Goal: Task Accomplishment & Management: Use online tool/utility

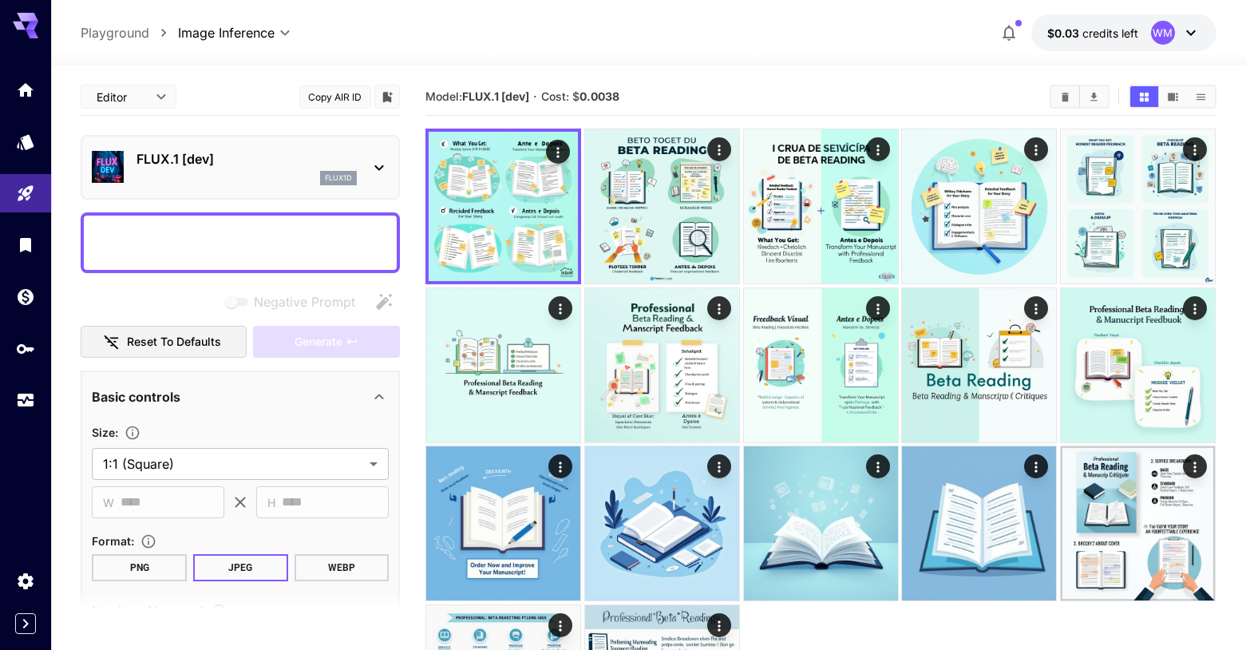
click at [102, 228] on textarea "Negative Prompt" at bounding box center [240, 243] width 297 height 38
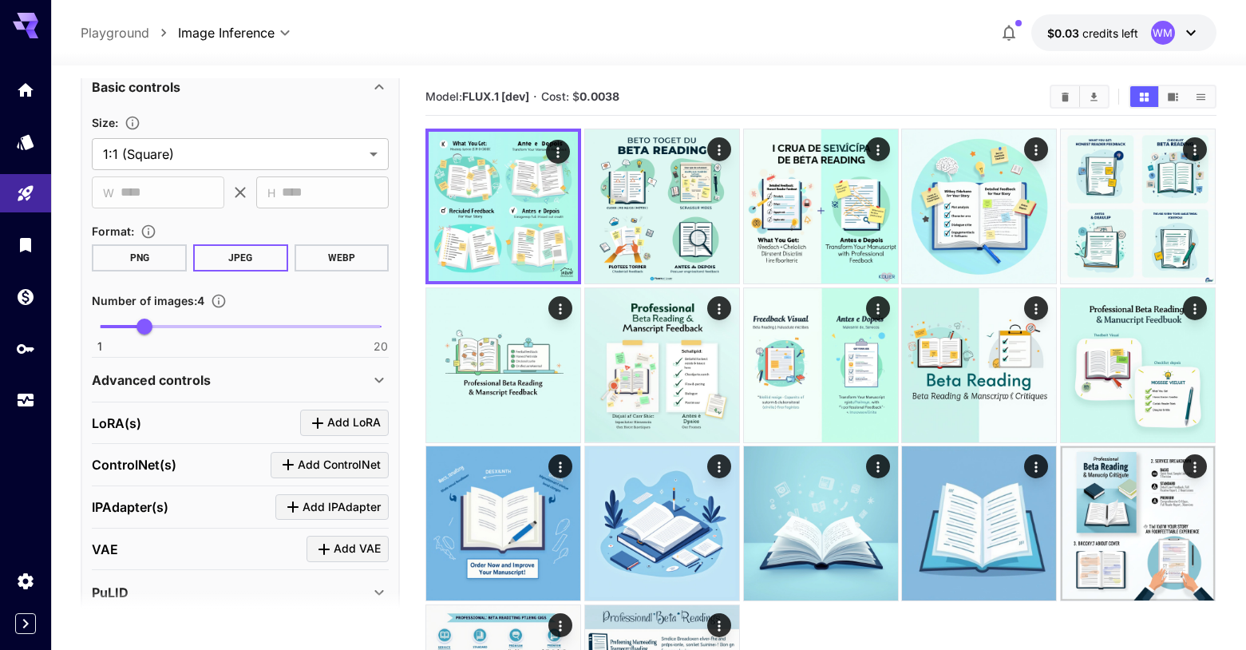
scroll to position [1277, 0]
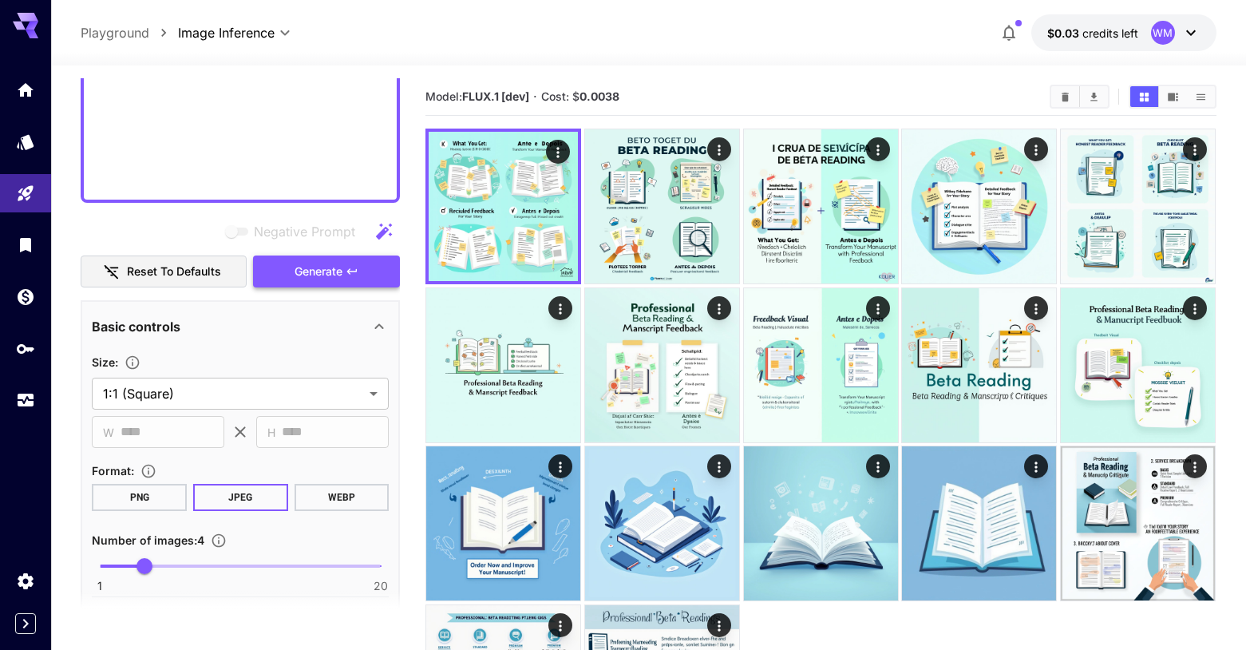
type textarea "**********"
click at [330, 280] on span "Generate" at bounding box center [319, 272] width 48 height 20
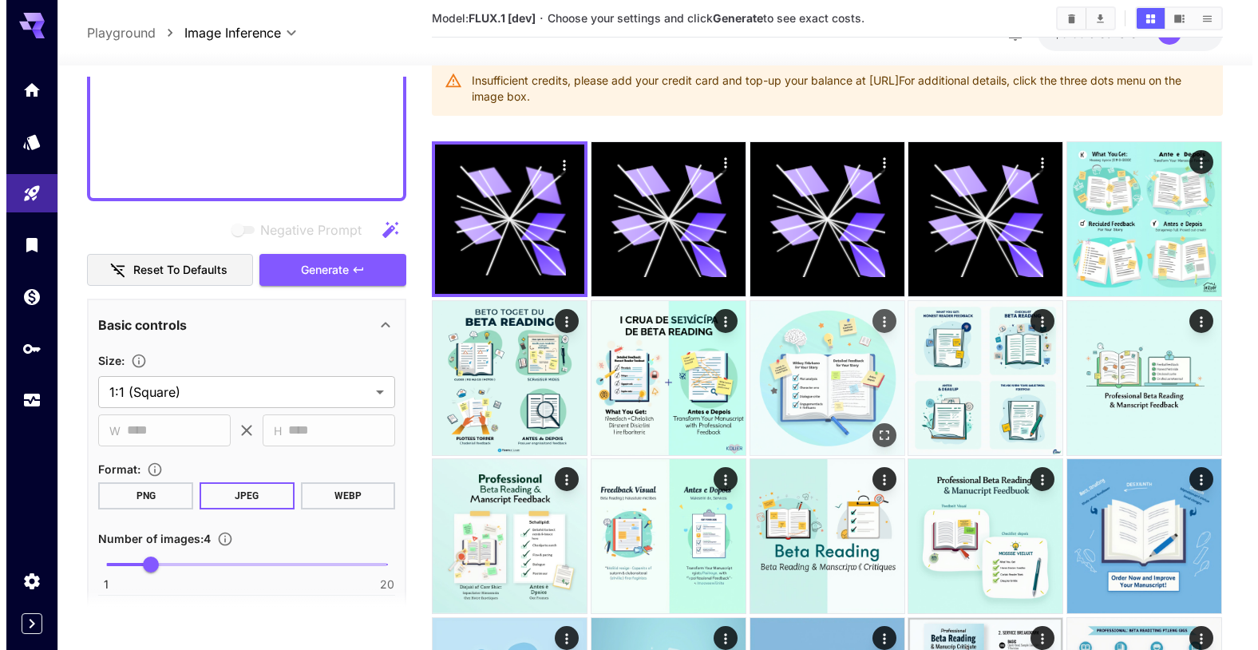
scroll to position [0, 0]
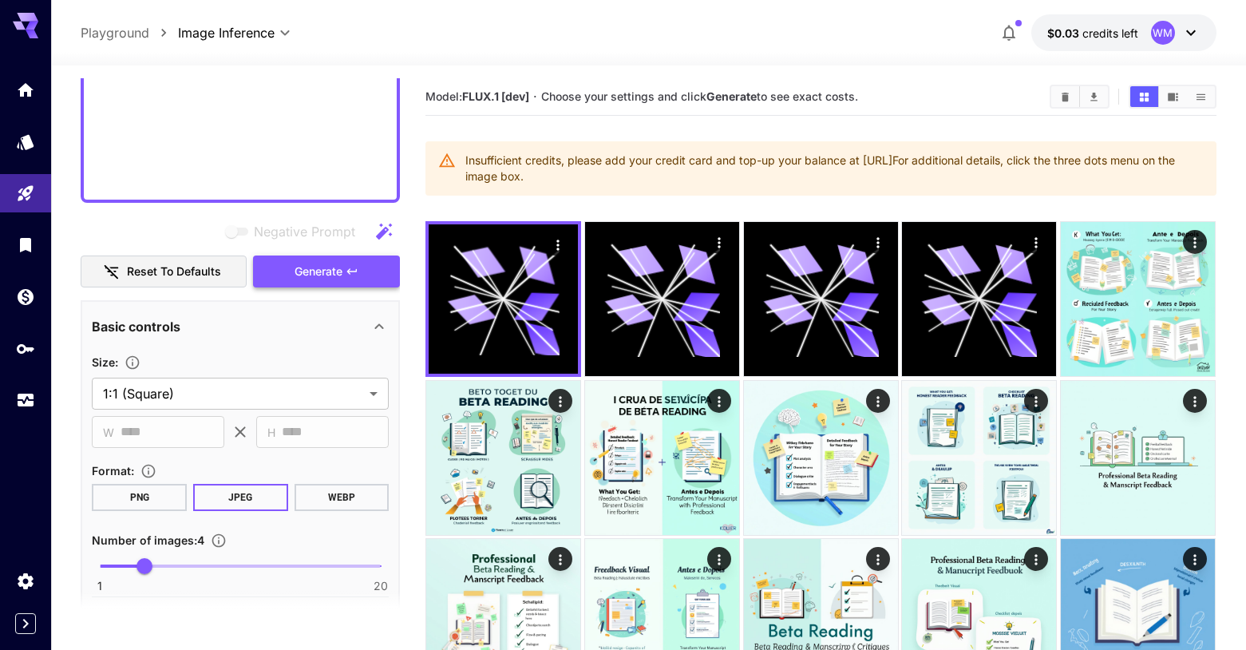
click at [334, 271] on span "Generate" at bounding box center [319, 272] width 48 height 20
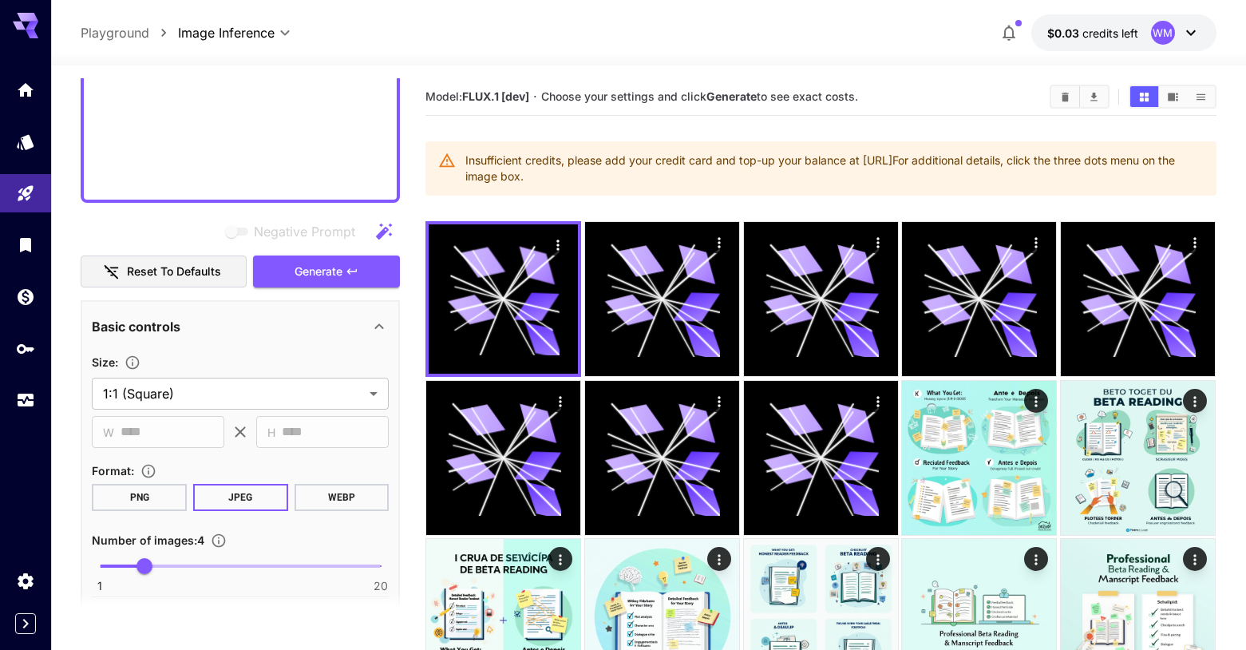
click at [1158, 30] on div "WM" at bounding box center [1163, 33] width 24 height 24
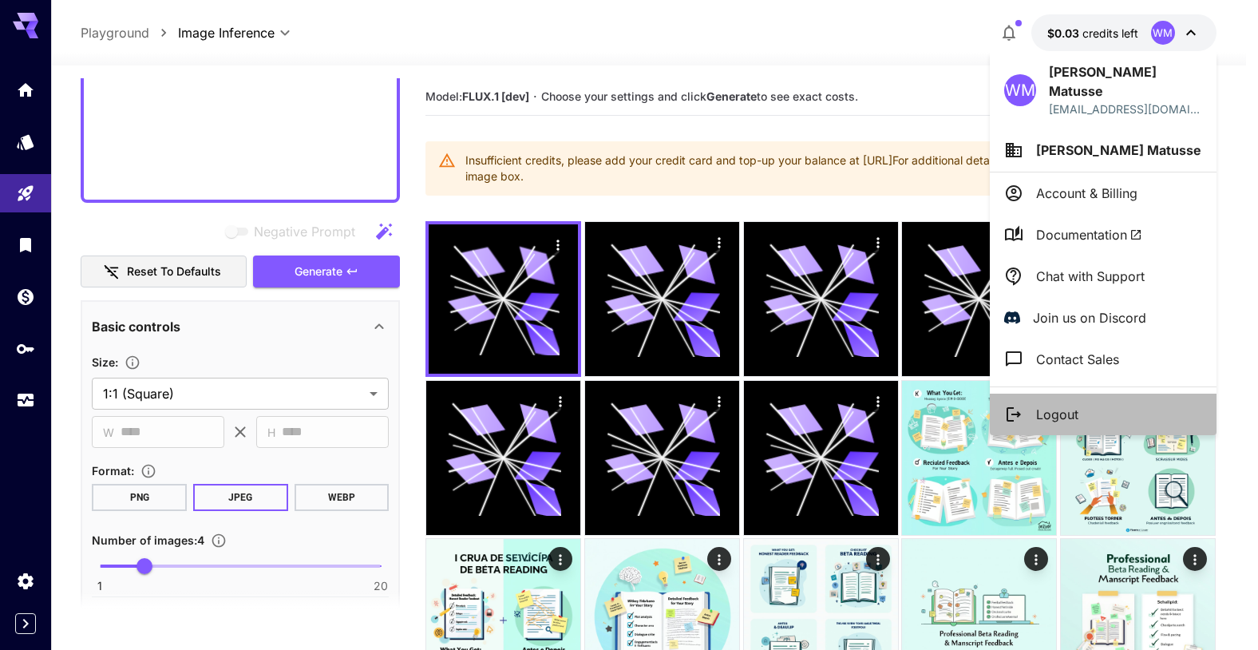
click at [1106, 402] on li "Logout" at bounding box center [1103, 415] width 227 height 42
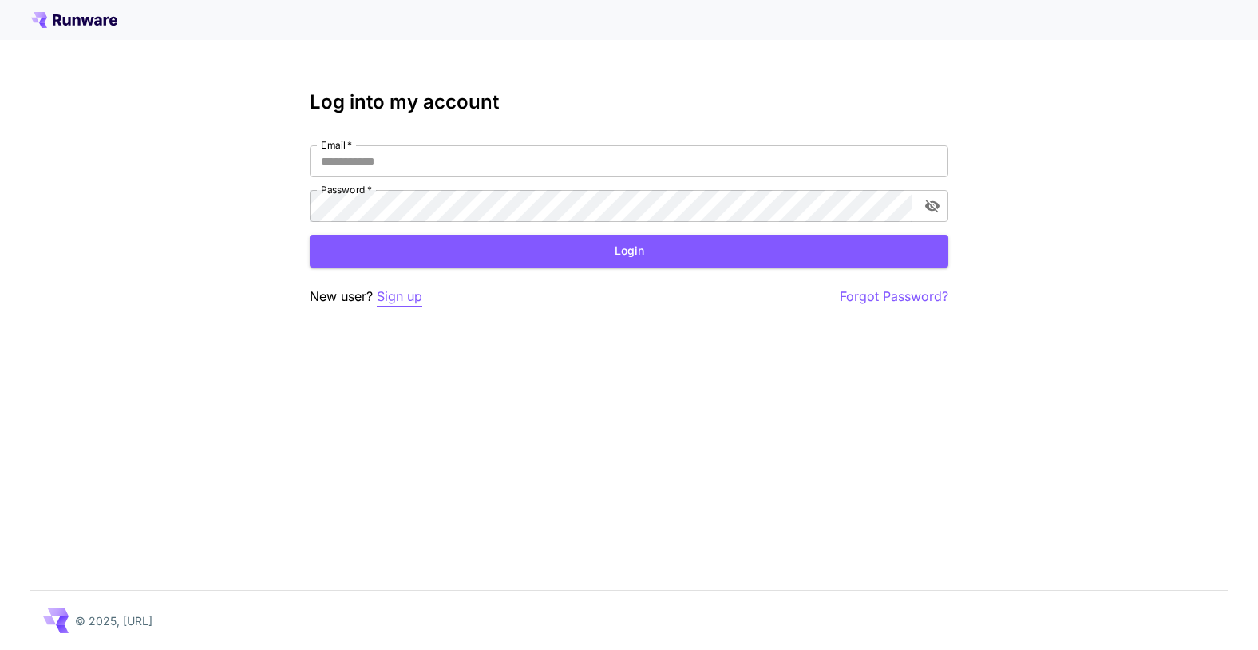
type input "**********"
click at [396, 300] on p "Sign up" at bounding box center [400, 297] width 46 height 20
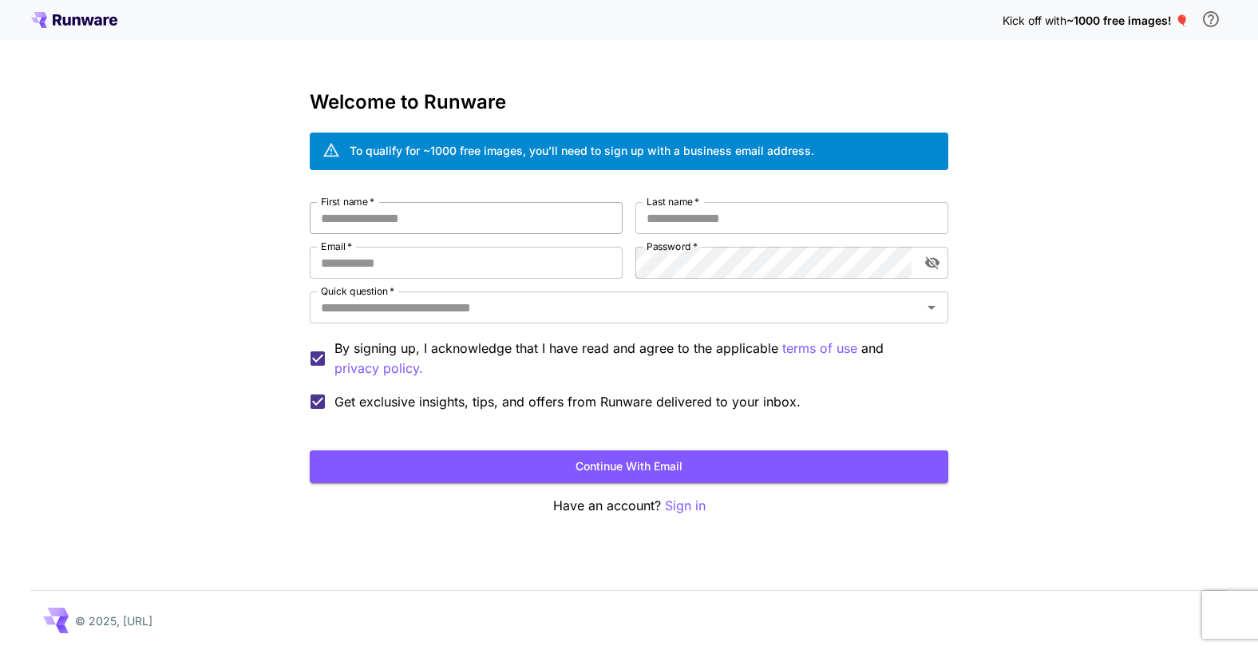
click at [386, 217] on input "First name   *" at bounding box center [466, 218] width 313 height 32
click at [390, 271] on input "Email   *" at bounding box center [466, 263] width 313 height 32
type input "**********"
type input "******"
type input "*******"
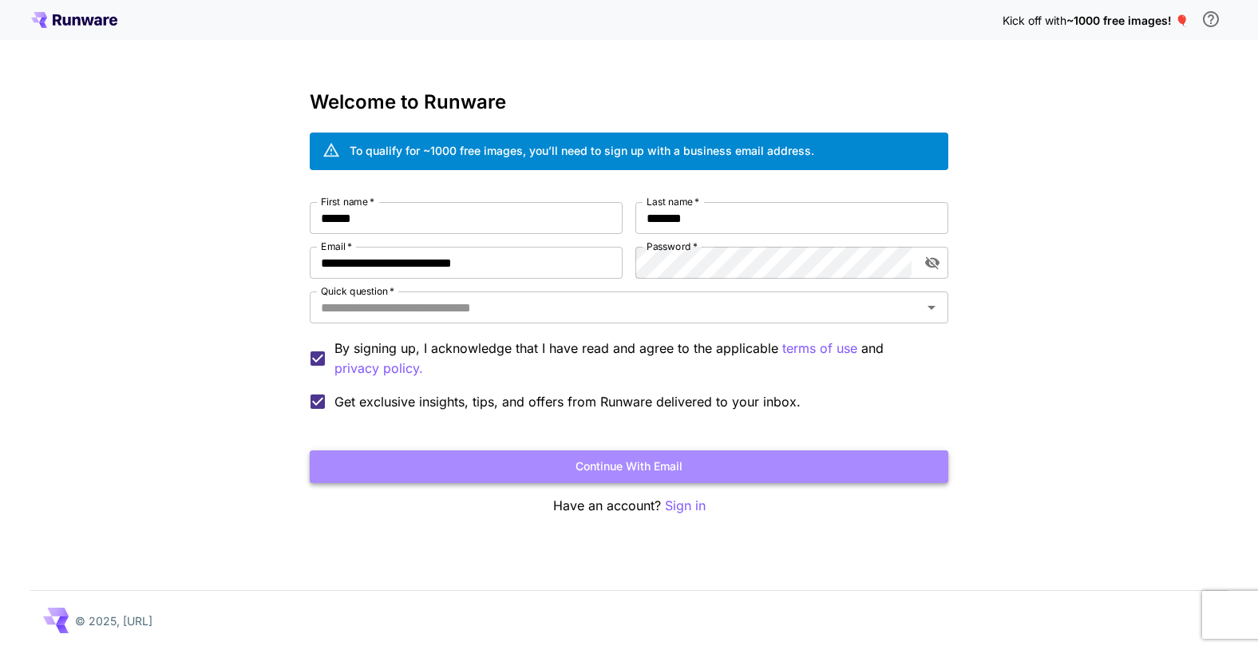
click at [476, 459] on button "Continue with email" at bounding box center [629, 466] width 639 height 33
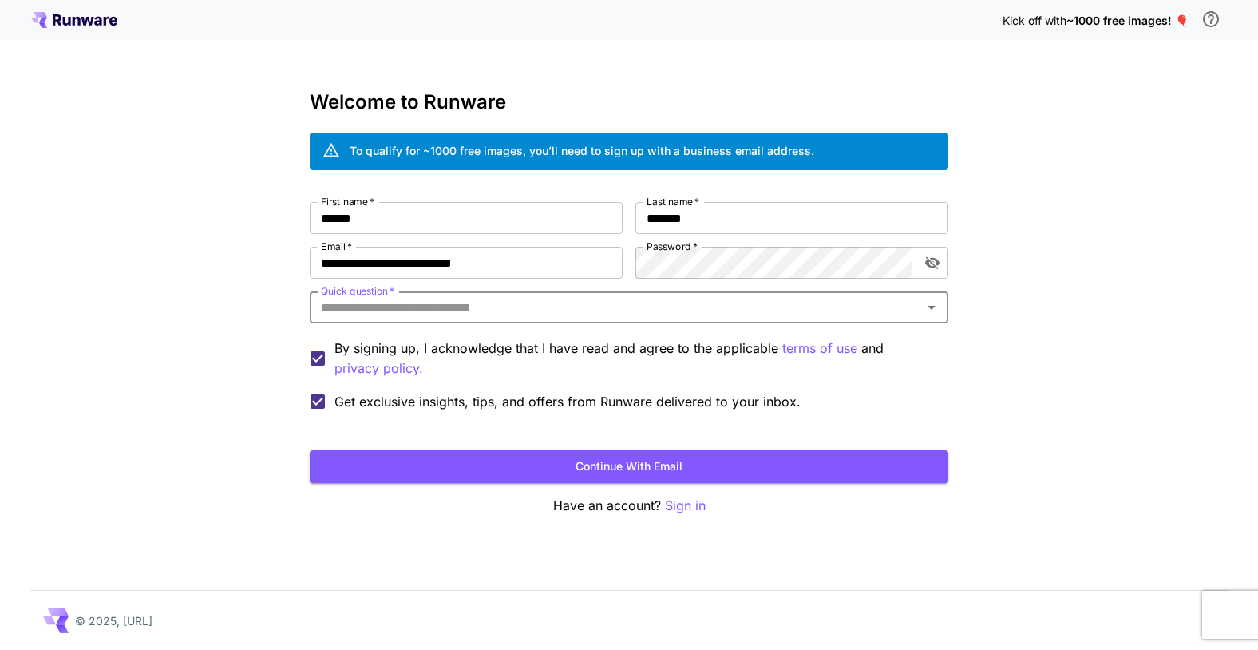
click at [936, 306] on icon "Open" at bounding box center [932, 308] width 8 height 4
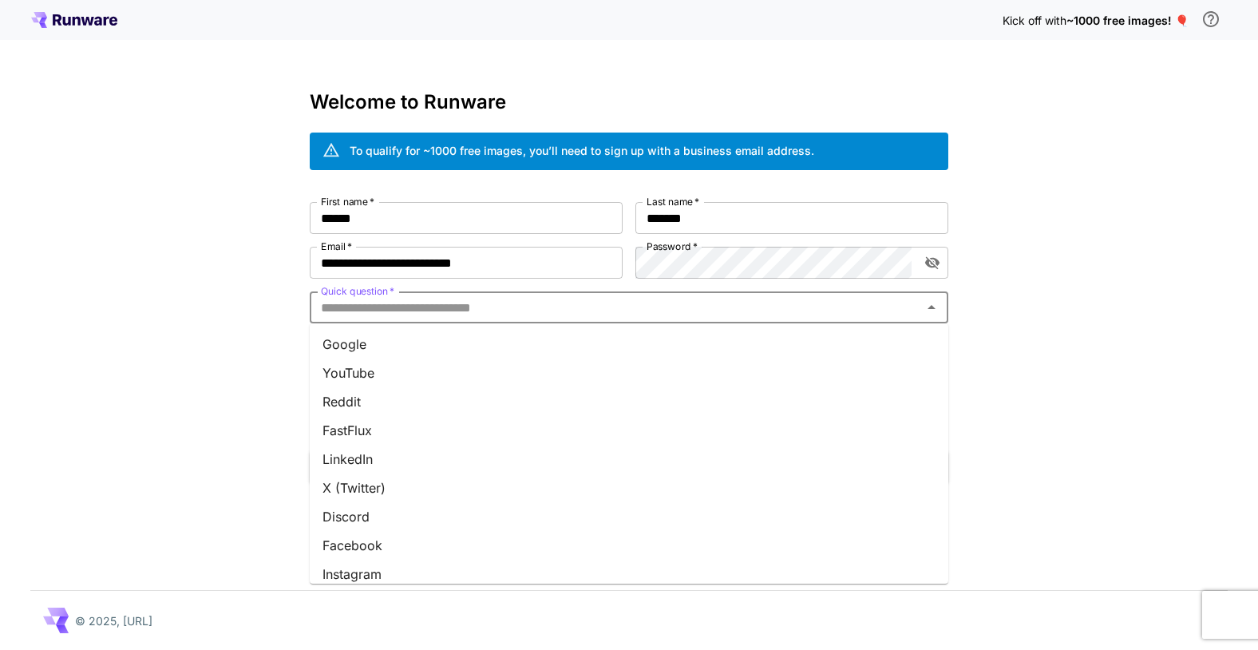
click at [426, 356] on li "Google" at bounding box center [629, 344] width 639 height 29
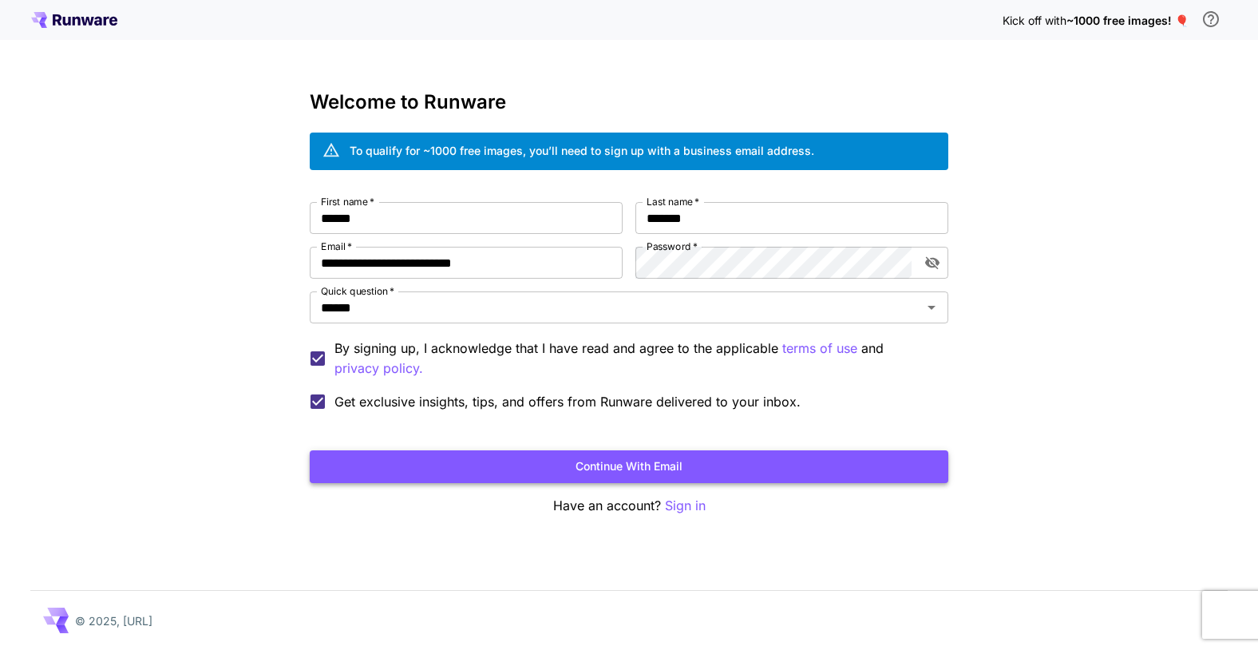
click at [627, 465] on button "Continue with email" at bounding box center [629, 466] width 639 height 33
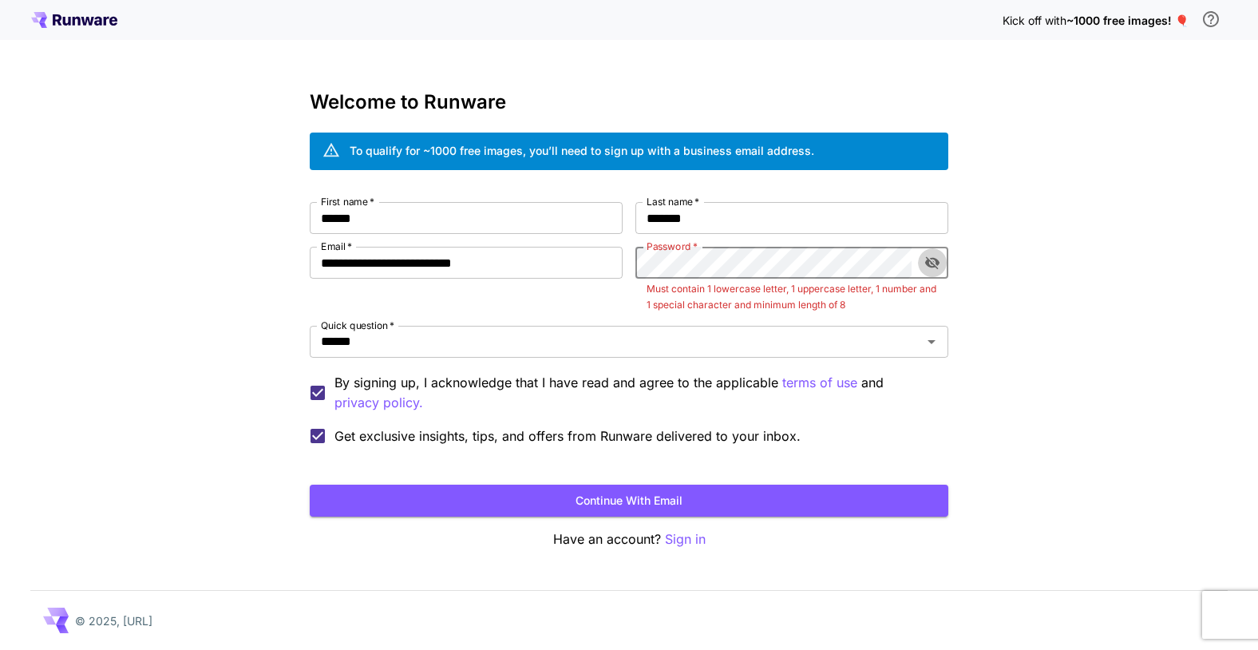
click at [933, 261] on icon "toggle password visibility" at bounding box center [933, 263] width 16 height 16
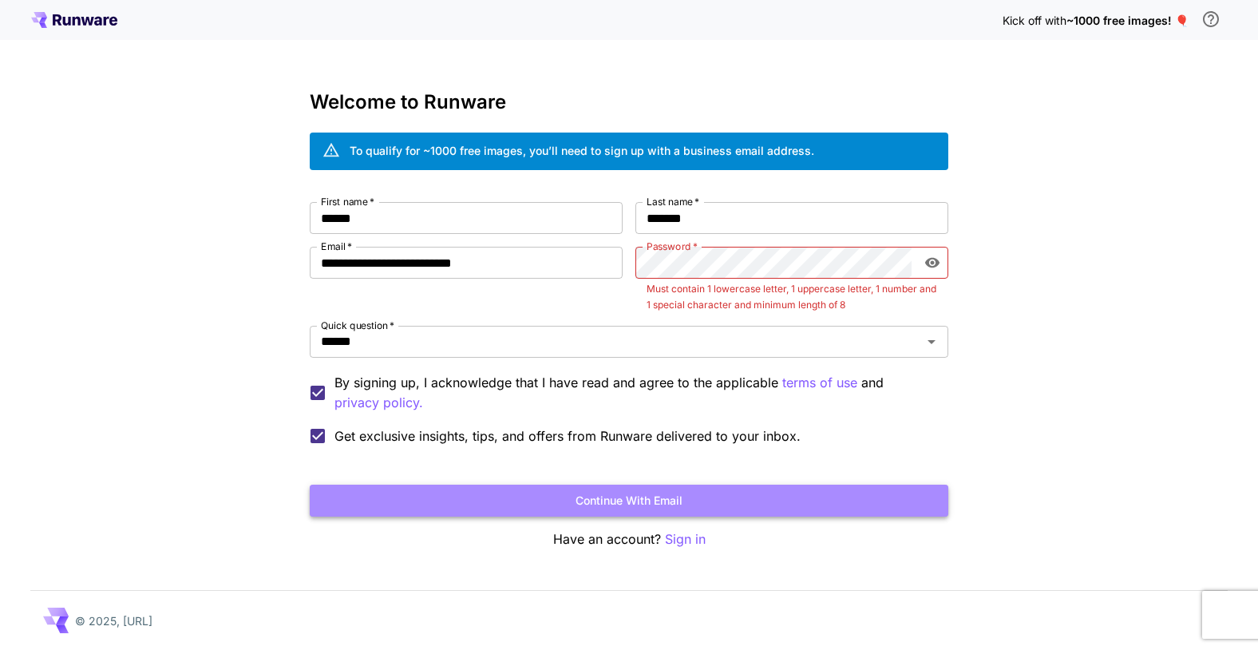
click at [598, 509] on button "Continue with email" at bounding box center [629, 501] width 639 height 33
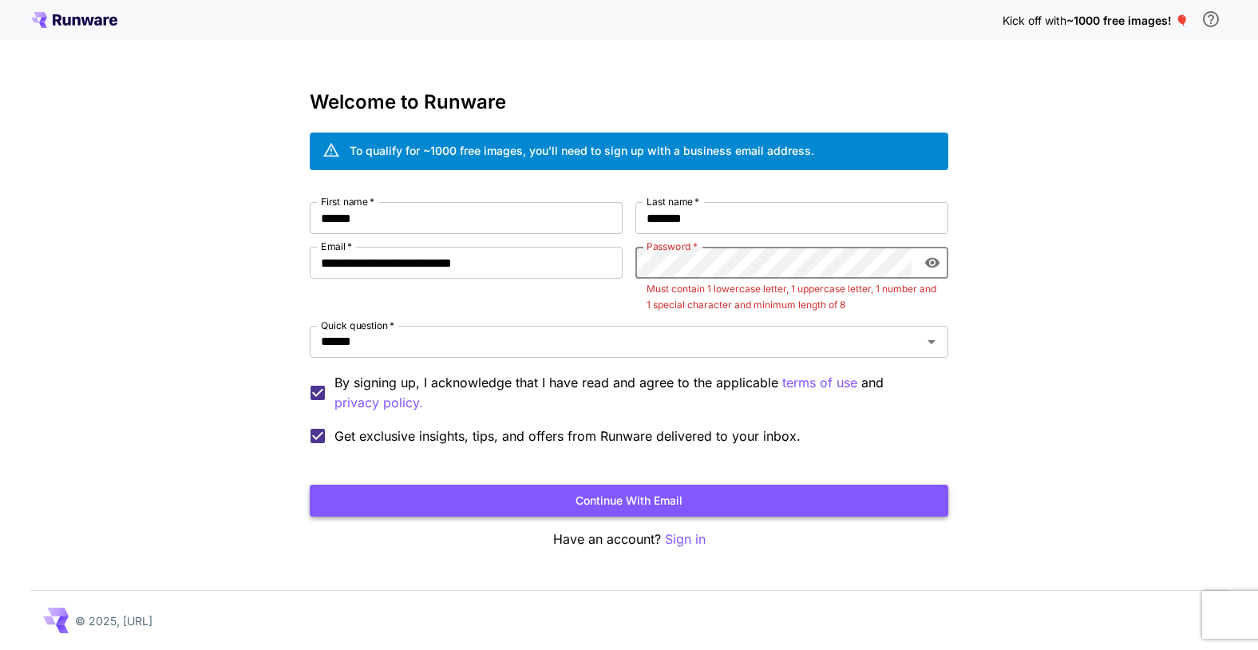
click at [628, 505] on button "Continue with email" at bounding box center [629, 501] width 639 height 33
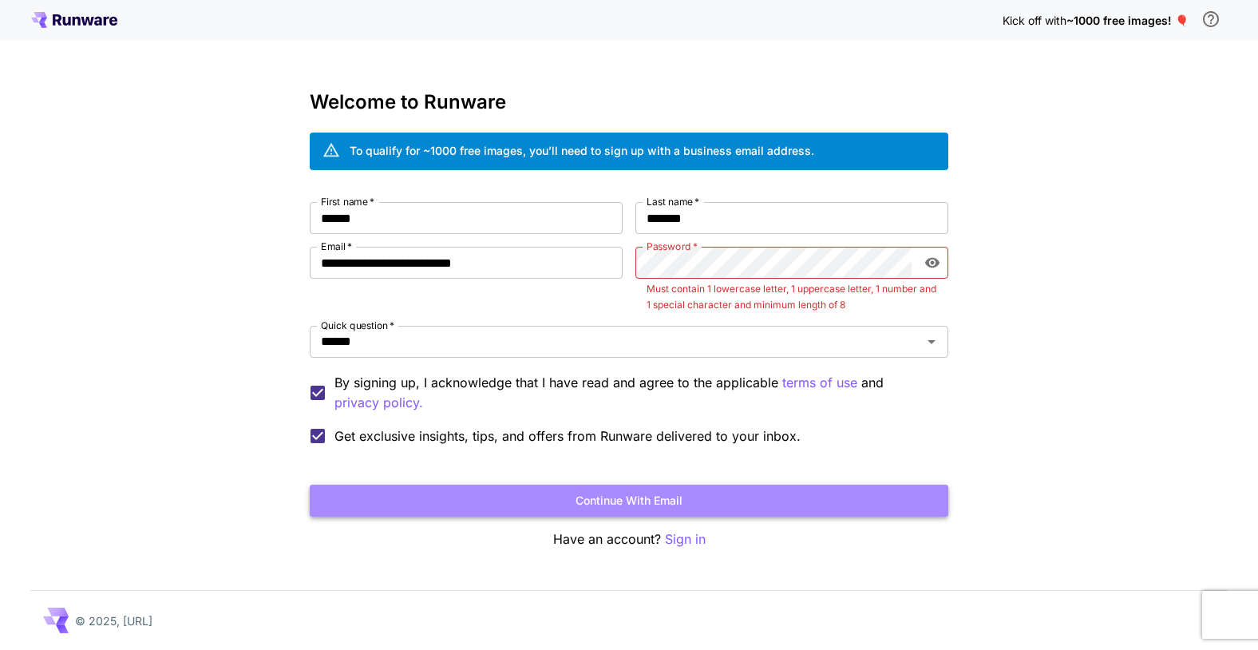
click at [632, 505] on button "Continue with email" at bounding box center [629, 501] width 639 height 33
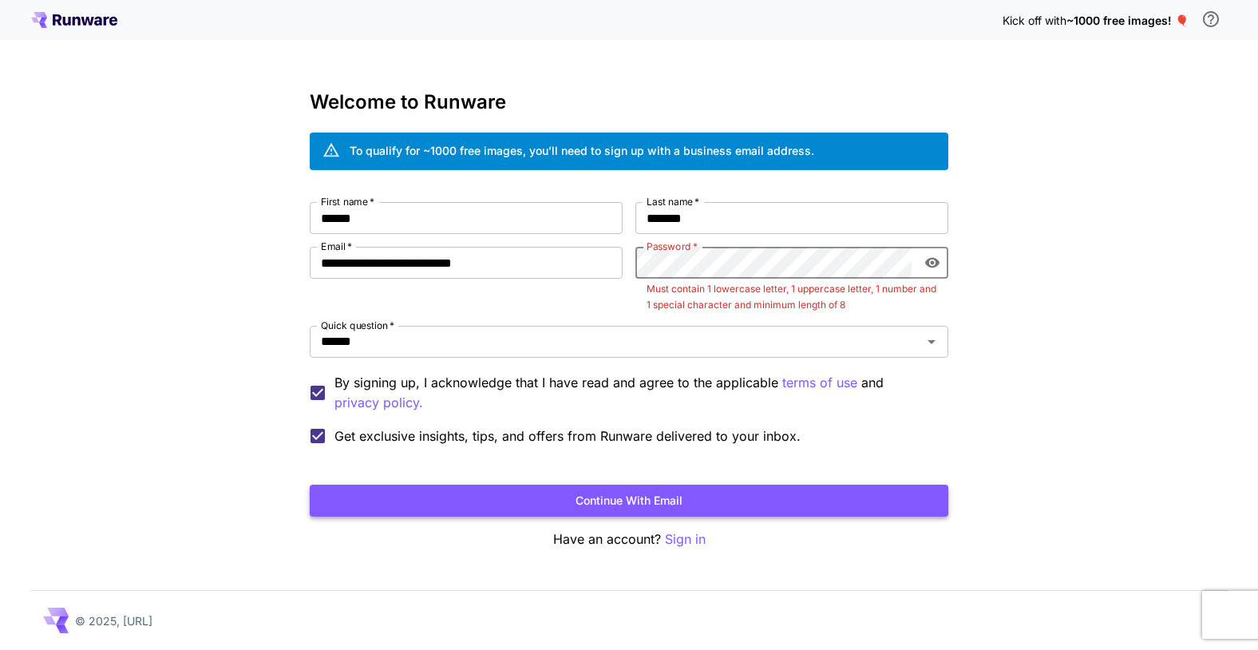
click at [632, 505] on button "Continue with email" at bounding box center [629, 501] width 639 height 33
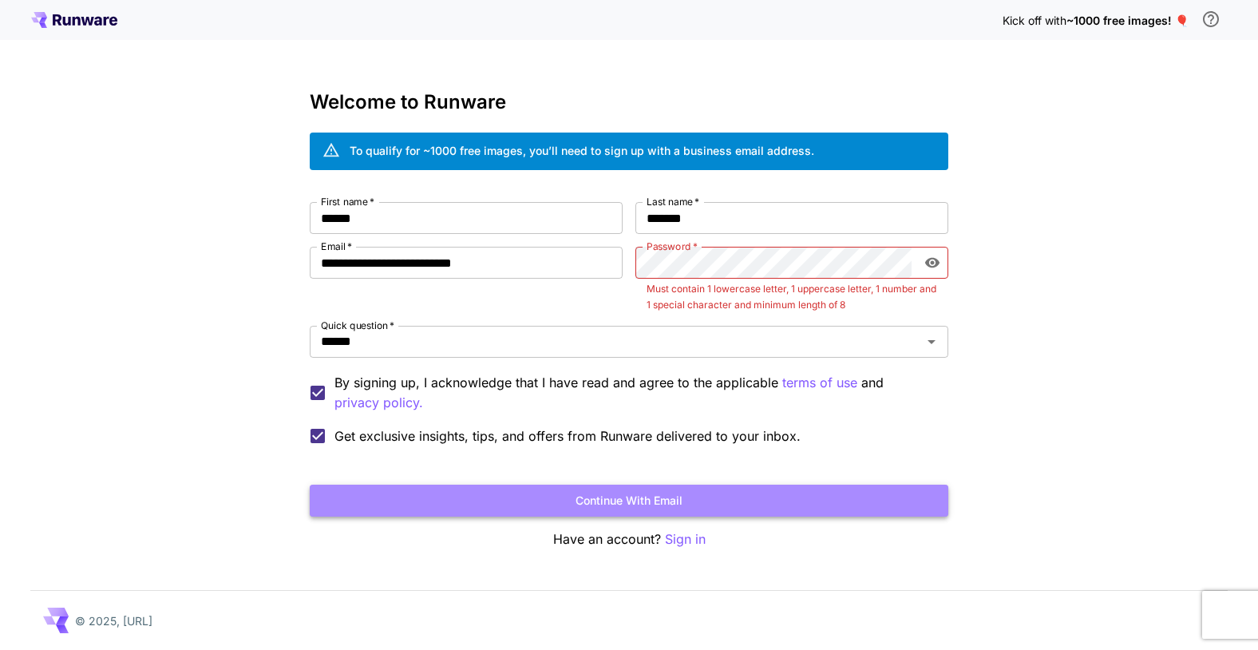
click at [632, 505] on button "Continue with email" at bounding box center [629, 501] width 639 height 33
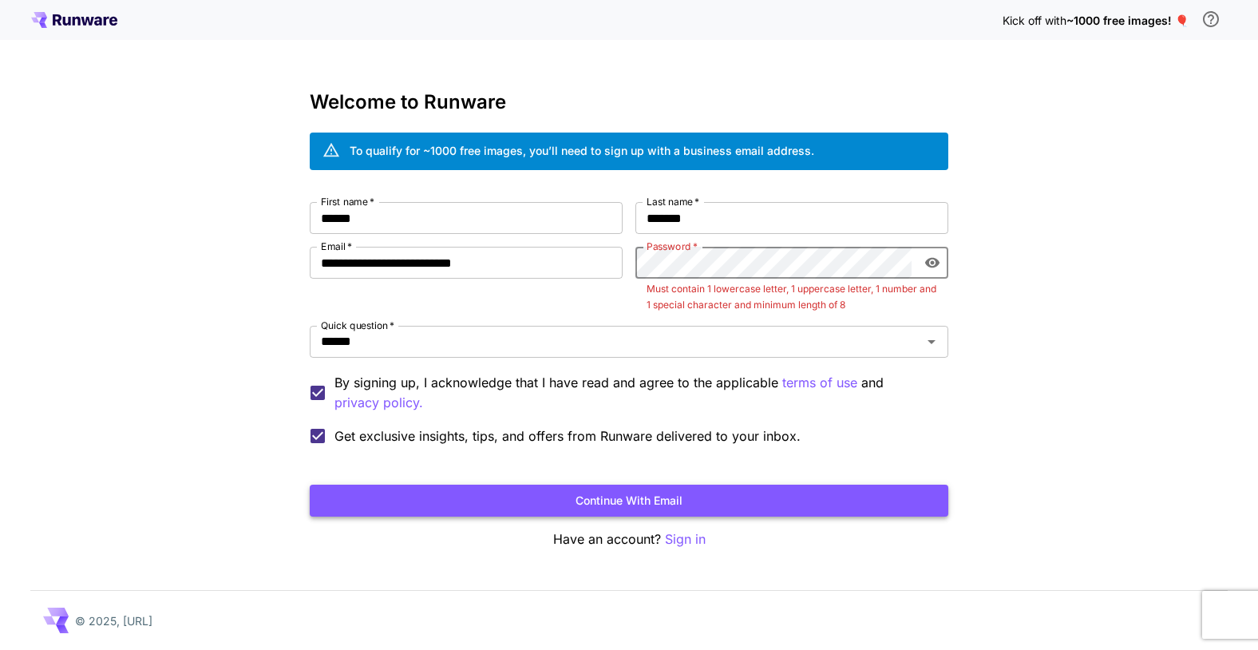
click at [632, 505] on button "Continue with email" at bounding box center [629, 501] width 639 height 33
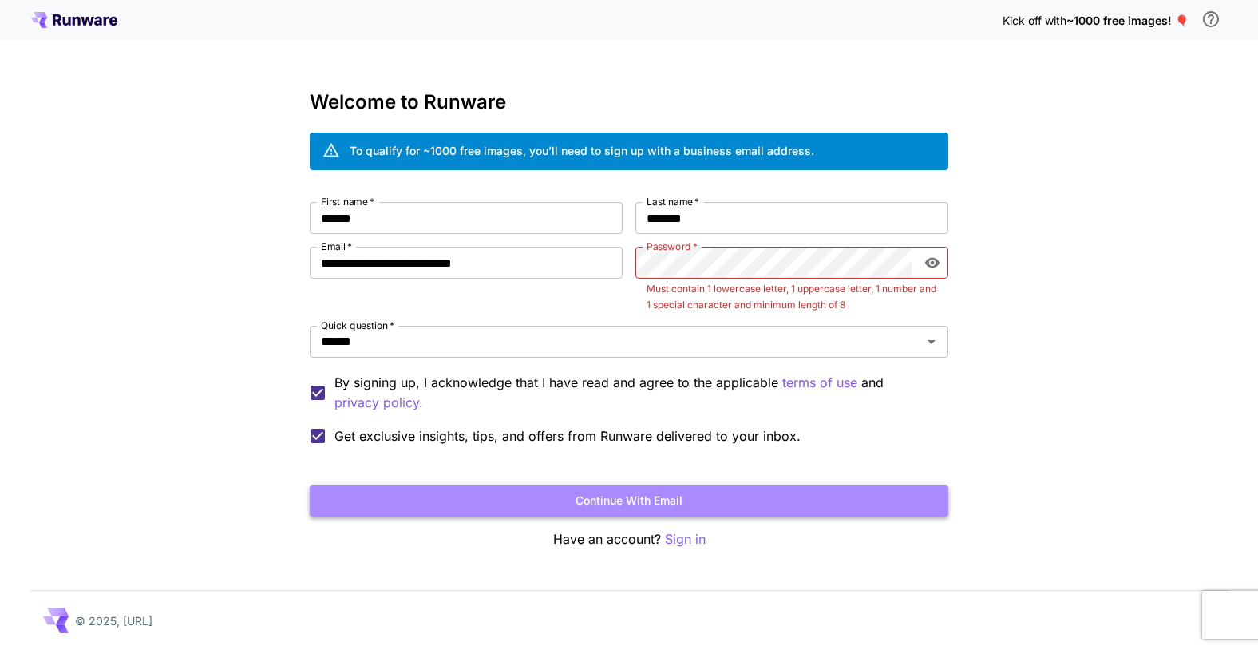
click at [632, 505] on button "Continue with email" at bounding box center [629, 501] width 639 height 33
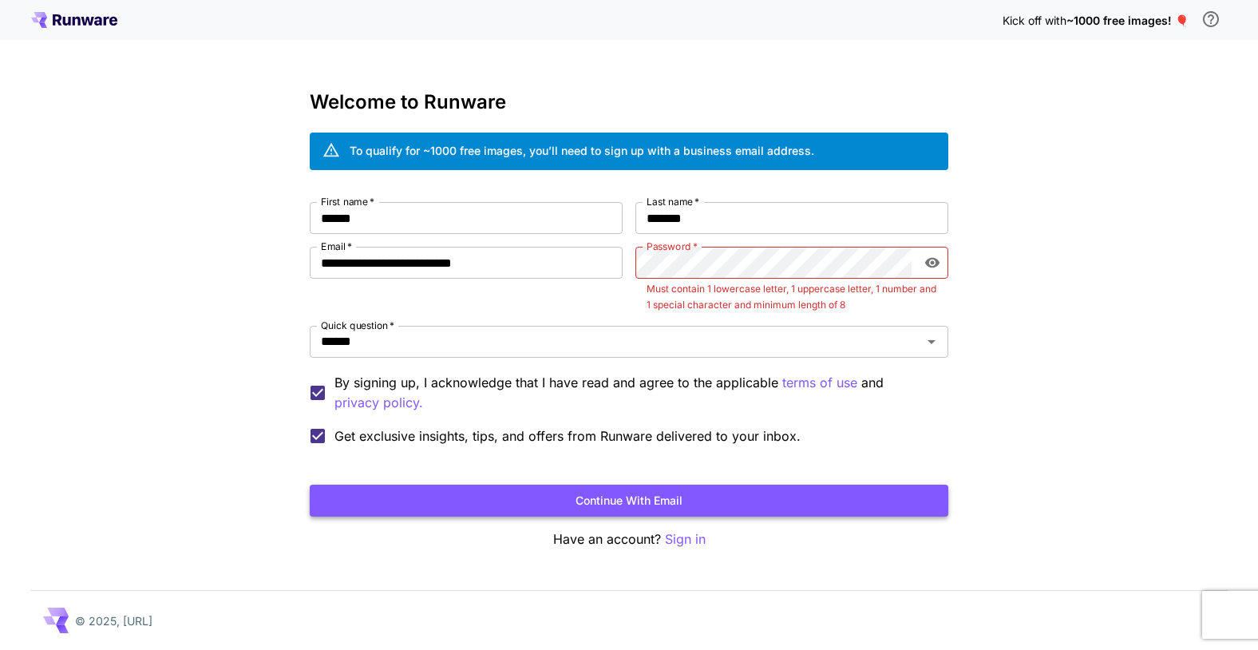
click at [632, 505] on button "Continue with email" at bounding box center [629, 501] width 639 height 33
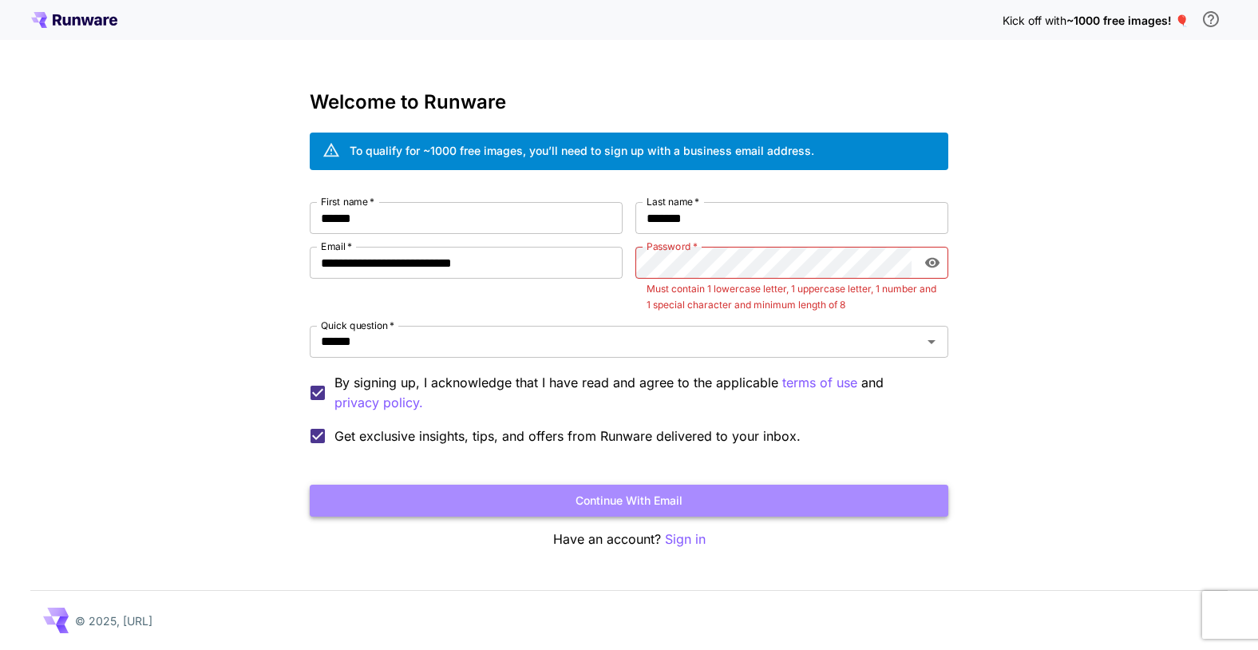
click at [632, 505] on button "Continue with email" at bounding box center [629, 501] width 639 height 33
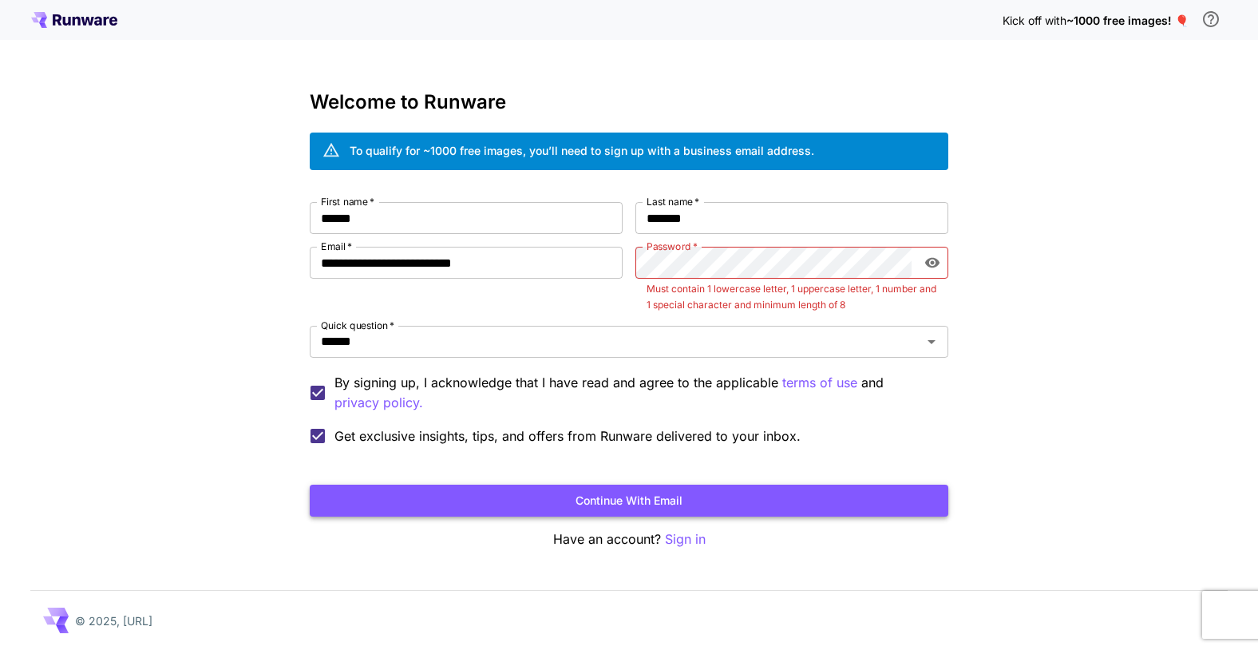
click at [632, 505] on button "Continue with email" at bounding box center [629, 501] width 639 height 33
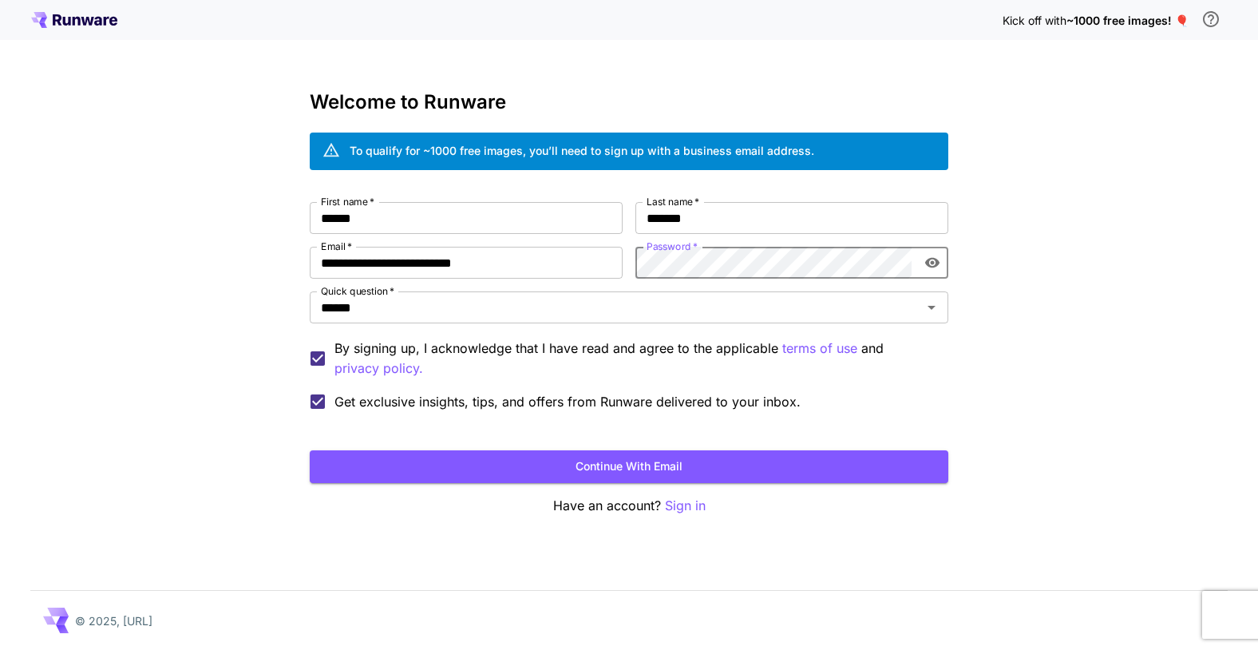
click at [676, 469] on button "Continue with email" at bounding box center [629, 466] width 639 height 33
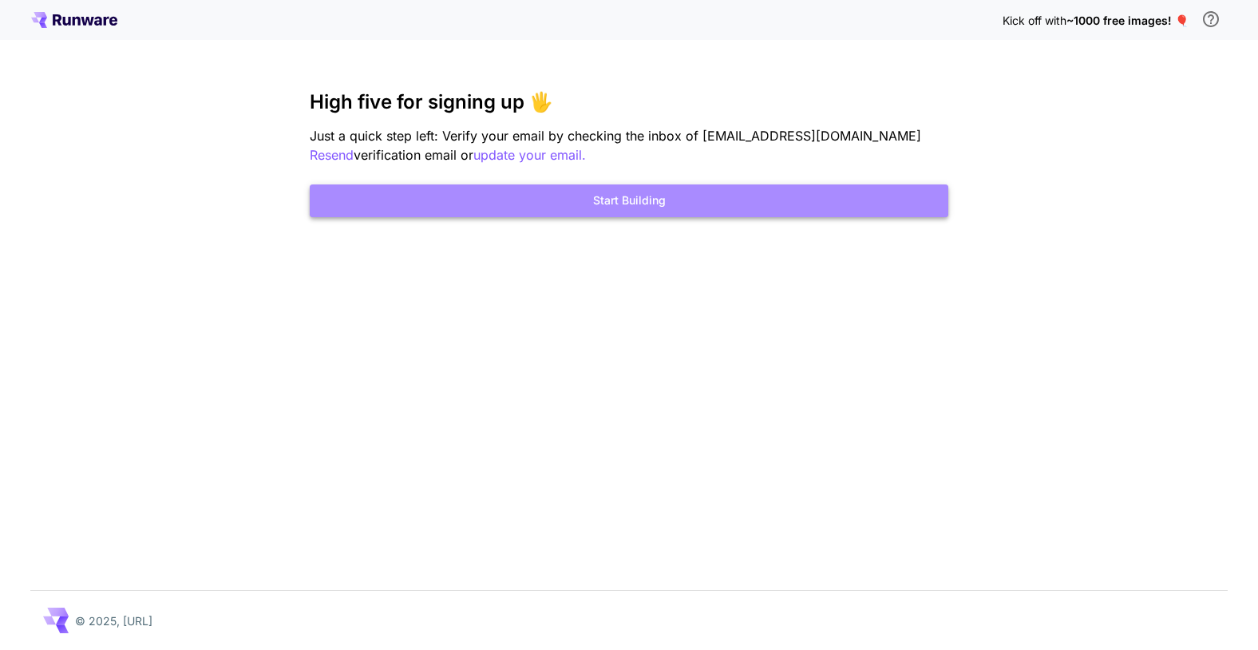
click at [625, 207] on button "Start Building" at bounding box center [629, 200] width 639 height 33
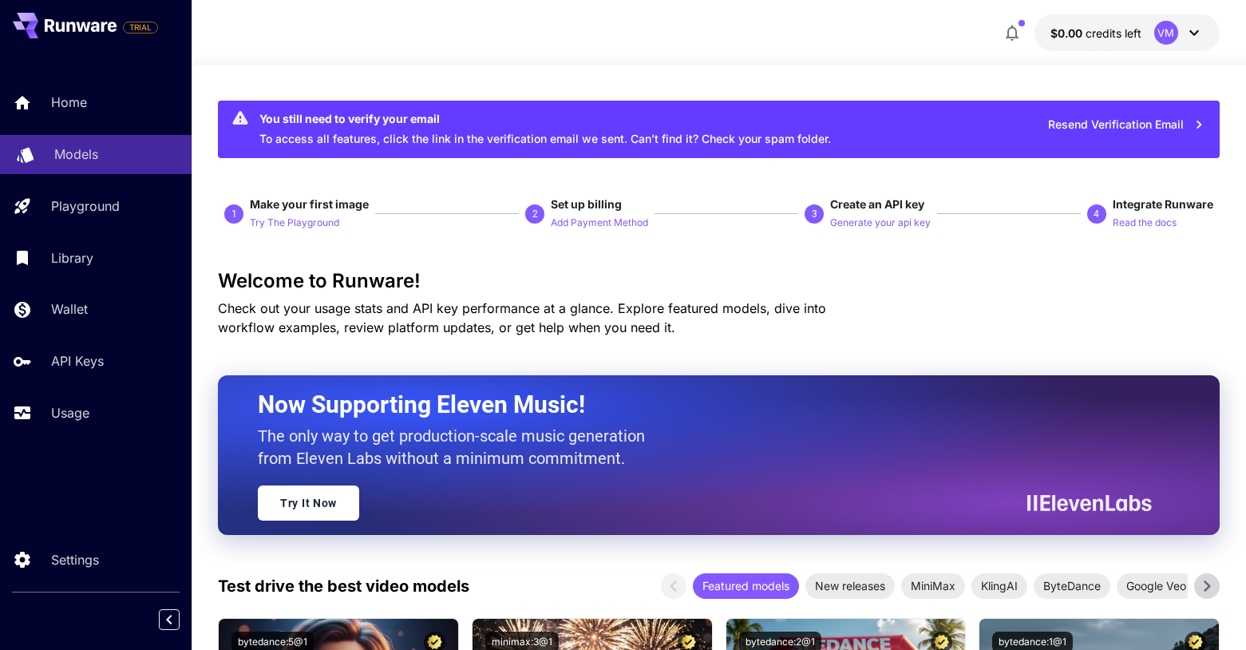
click at [98, 156] on p "Models" at bounding box center [76, 154] width 44 height 19
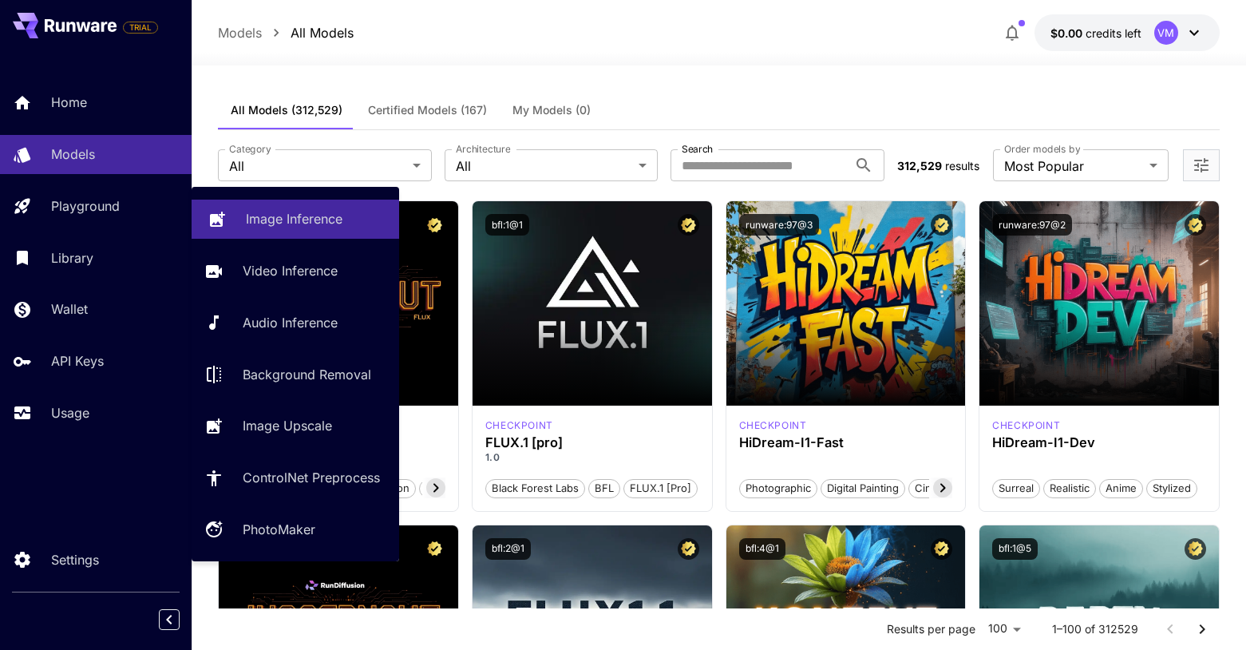
click at [255, 217] on p "Image Inference" at bounding box center [294, 218] width 97 height 19
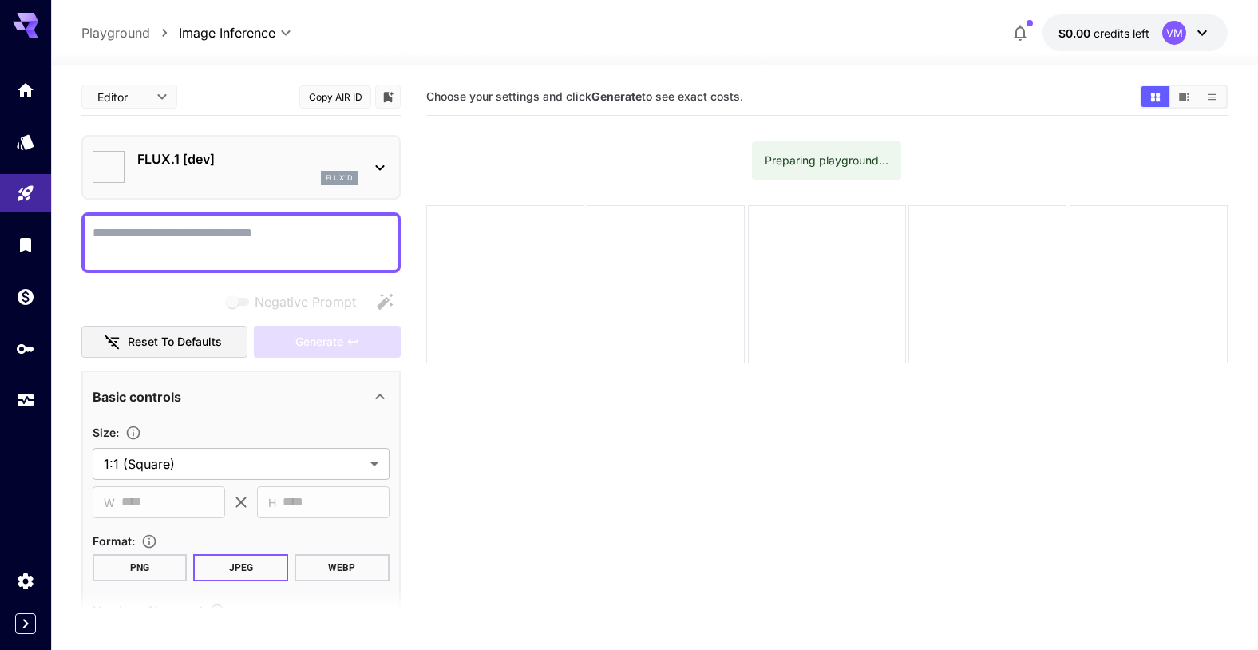
type input "**********"
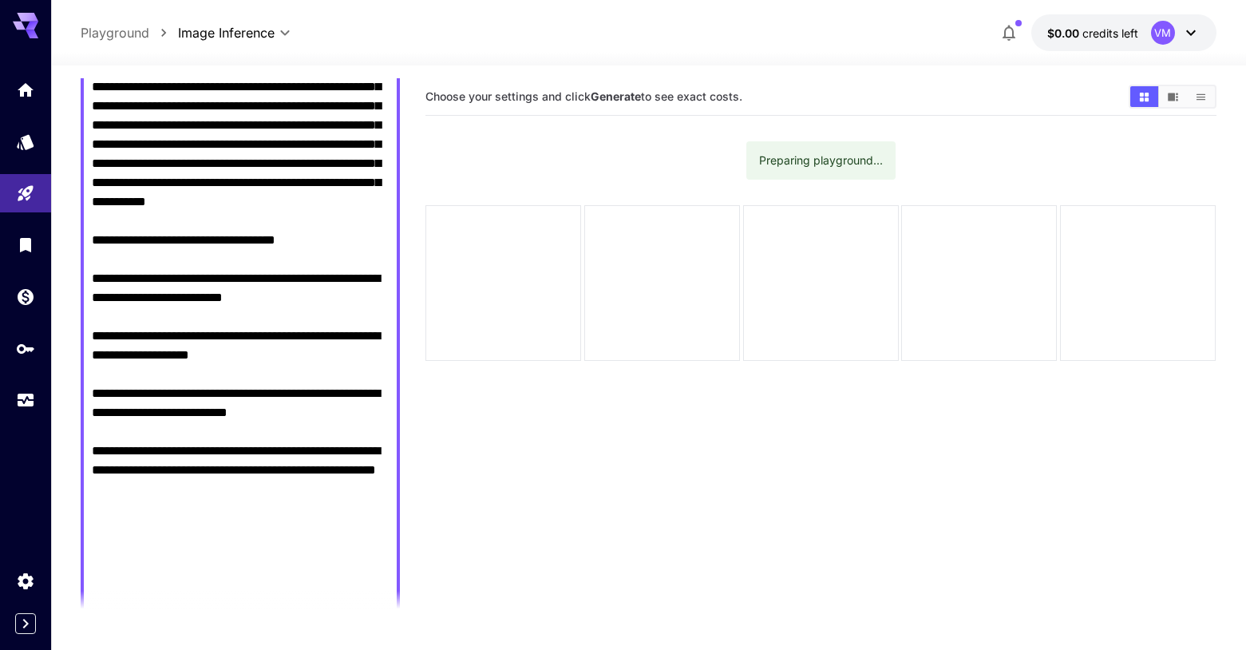
scroll to position [1296, 0]
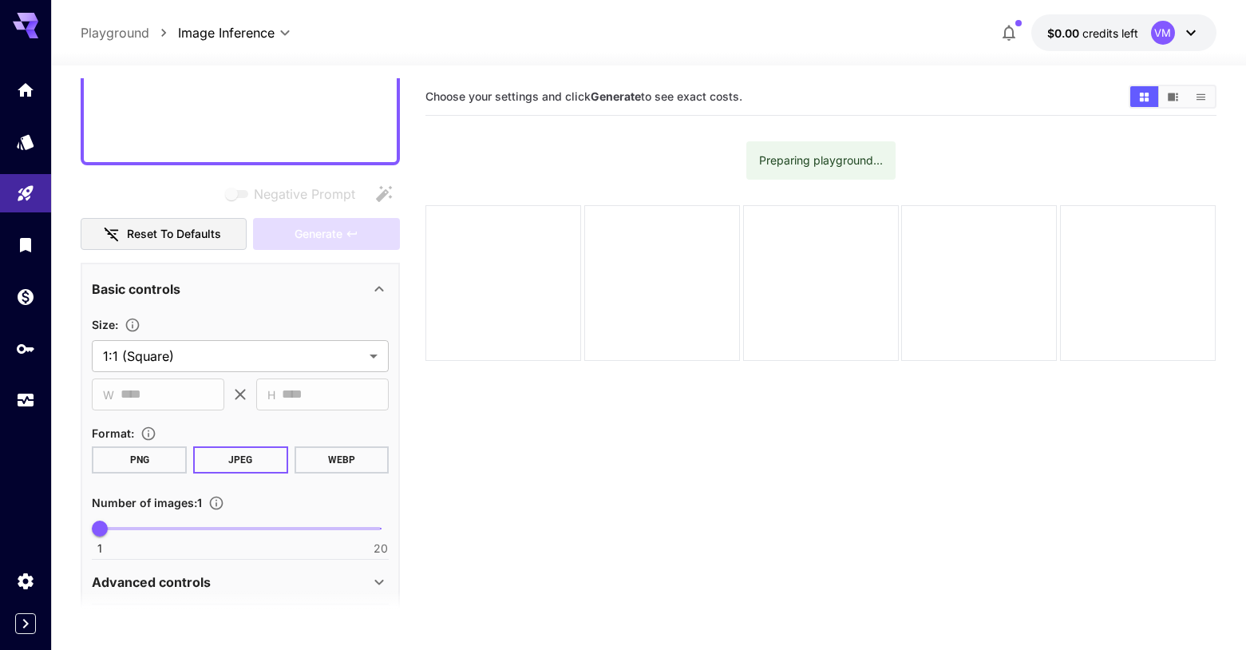
type textarea "**********"
click at [162, 527] on span at bounding box center [240, 528] width 281 height 3
click at [141, 528] on span at bounding box center [129, 528] width 59 height 3
click at [121, 525] on span "1 20 2" at bounding box center [240, 529] width 281 height 24
click at [123, 525] on span "2" at bounding box center [115, 529] width 16 height 16
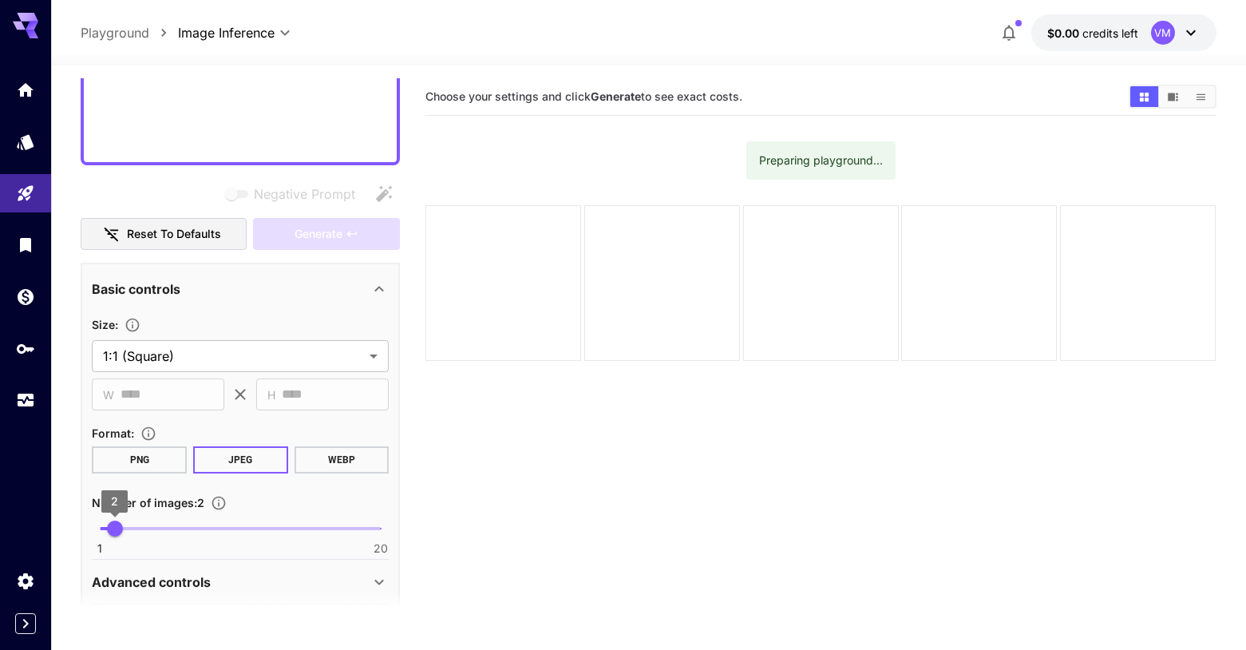
type input "*"
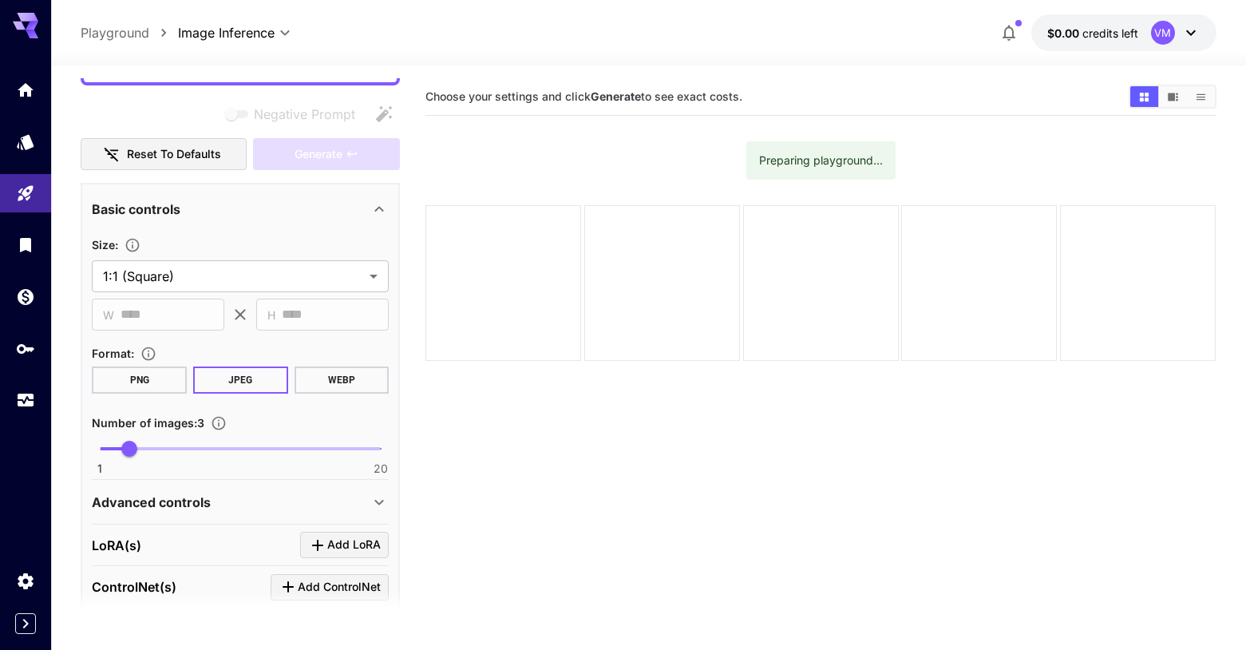
scroll to position [1056, 0]
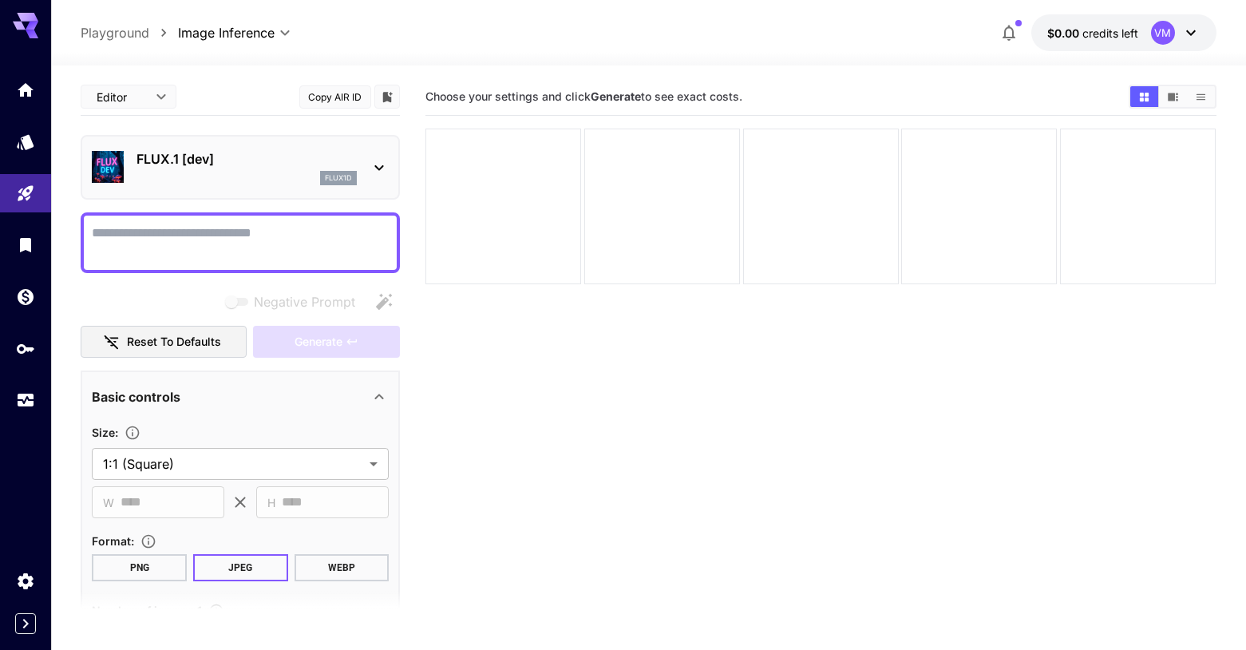
click at [295, 253] on textarea "Negative Prompt" at bounding box center [240, 243] width 297 height 38
type textarea "*"
click at [376, 165] on icon at bounding box center [379, 168] width 9 height 6
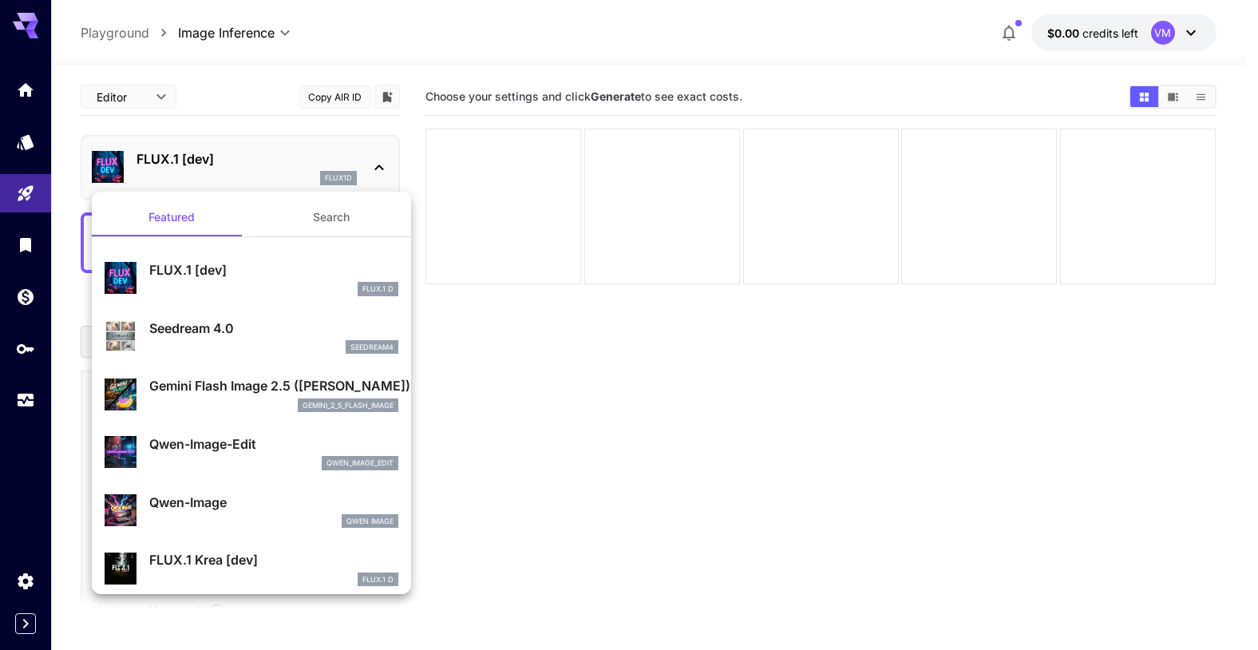
click at [378, 165] on div at bounding box center [629, 325] width 1258 height 650
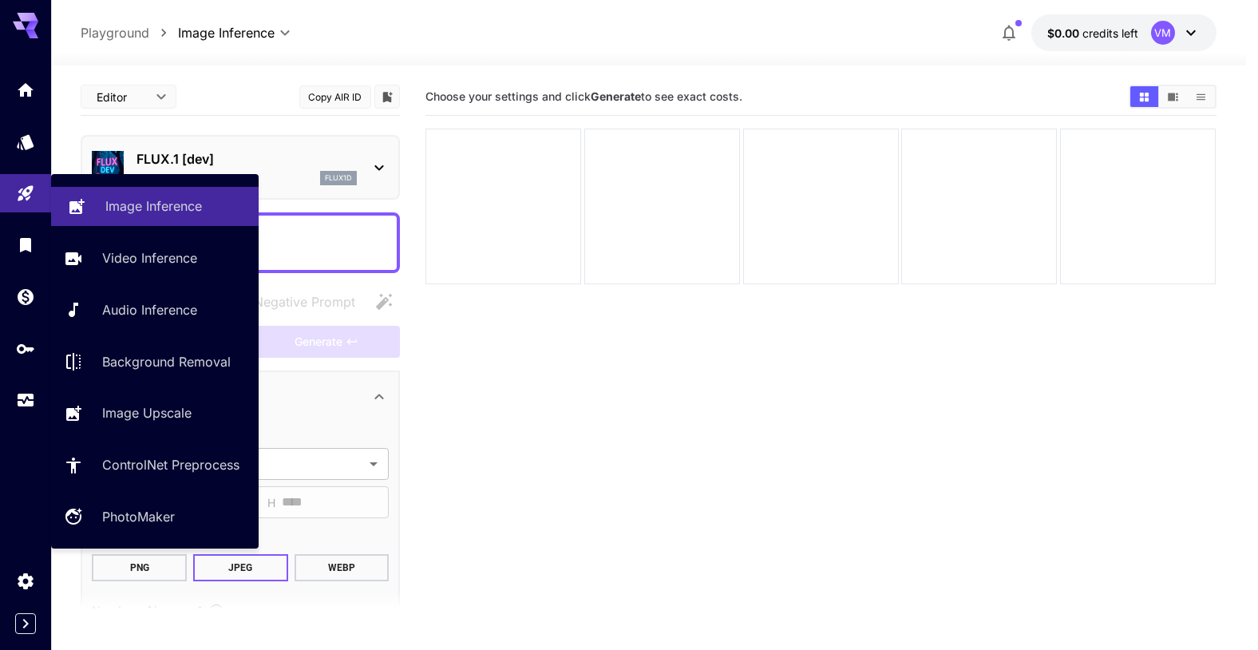
click at [124, 205] on p "Image Inference" at bounding box center [153, 205] width 97 height 19
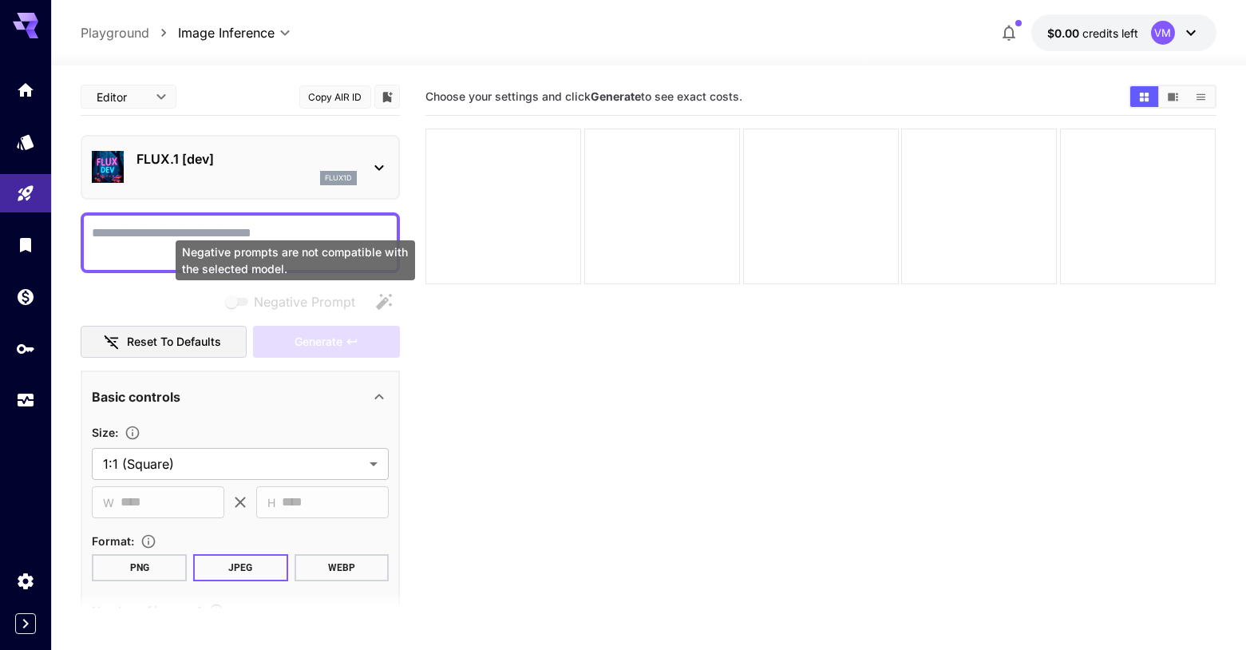
click at [237, 301] on span "Negative prompts are not compatible with the selected model." at bounding box center [238, 302] width 21 height 8
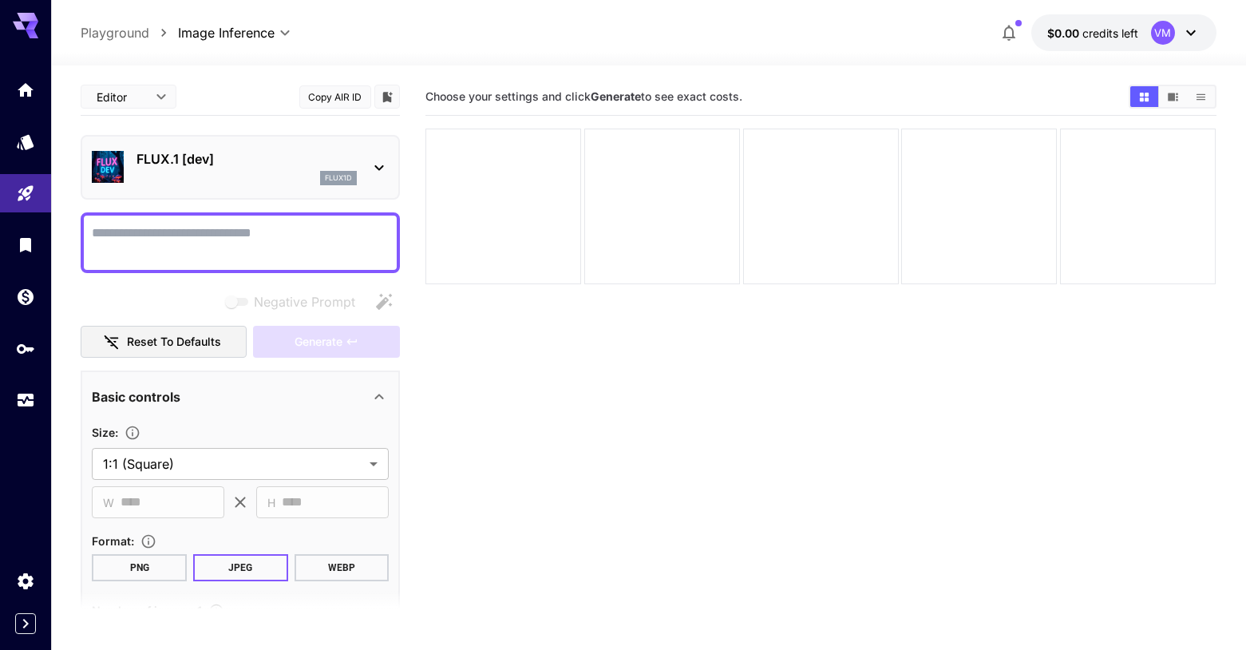
click at [129, 250] on textarea "Negative Prompt" at bounding box center [240, 243] width 297 height 38
click at [148, 570] on button "PNG" at bounding box center [139, 567] width 95 height 27
click at [147, 247] on textarea "Negative Prompt" at bounding box center [240, 243] width 297 height 38
click at [242, 236] on textarea "Negative Prompt" at bounding box center [240, 243] width 297 height 38
paste textarea "**********"
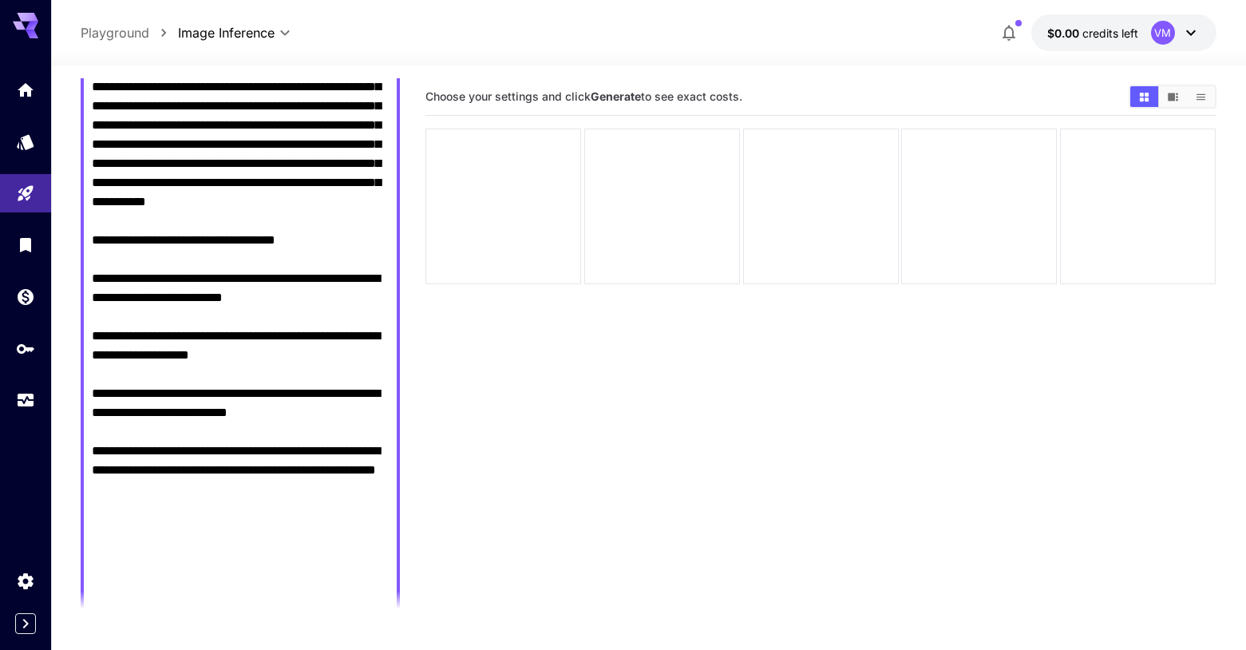
scroll to position [1296, 0]
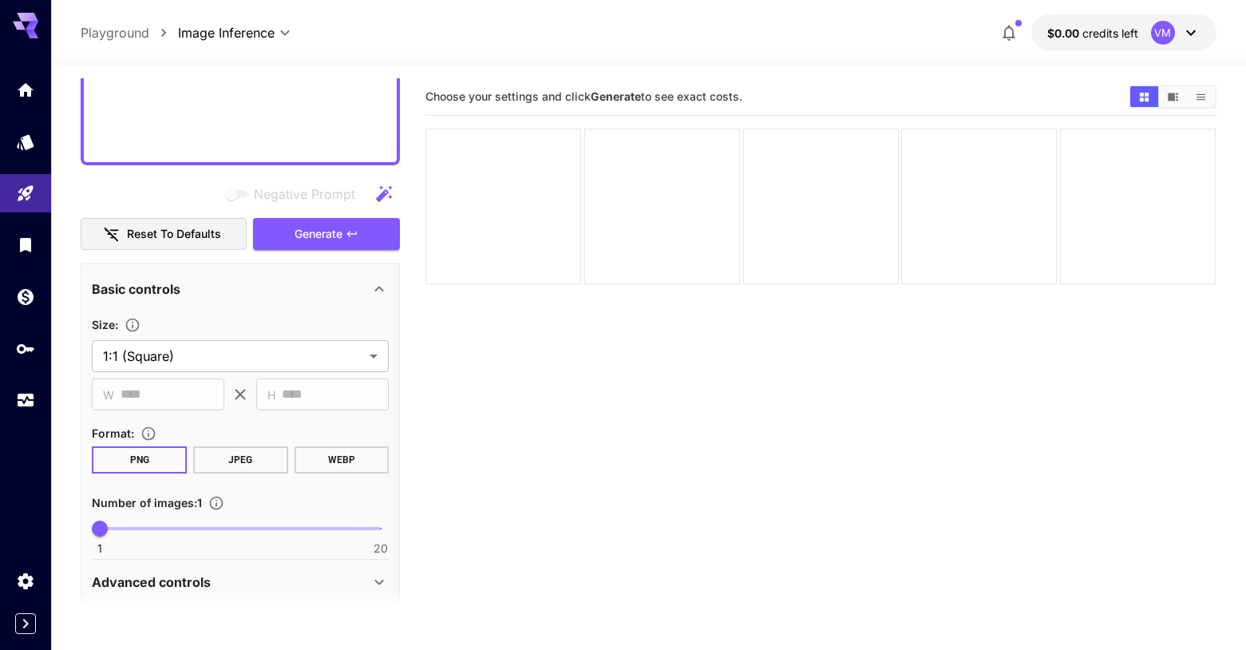
type textarea "**********"
click at [133, 527] on span at bounding box center [240, 528] width 281 height 3
type input "*"
click at [328, 228] on span "Generate" at bounding box center [319, 234] width 48 height 20
